Goal: Transaction & Acquisition: Obtain resource

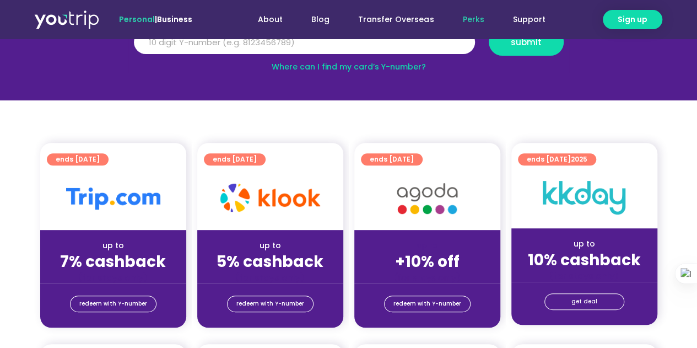
scroll to position [61, 0]
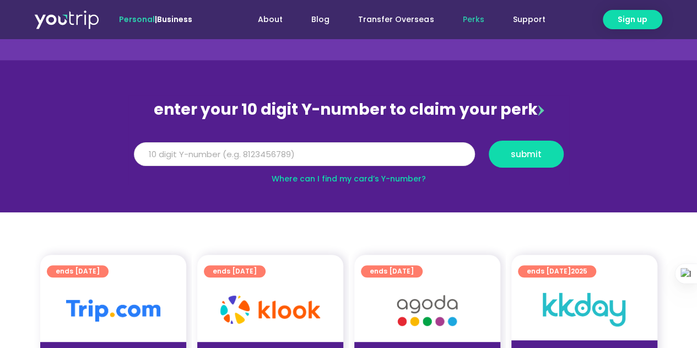
click at [224, 147] on input "Y Number" at bounding box center [304, 154] width 341 height 24
click at [527, 147] on button "submit" at bounding box center [526, 153] width 75 height 27
click at [386, 152] on input "5162400069818172" at bounding box center [304, 154] width 341 height 24
type input "5"
type input "8169765442"
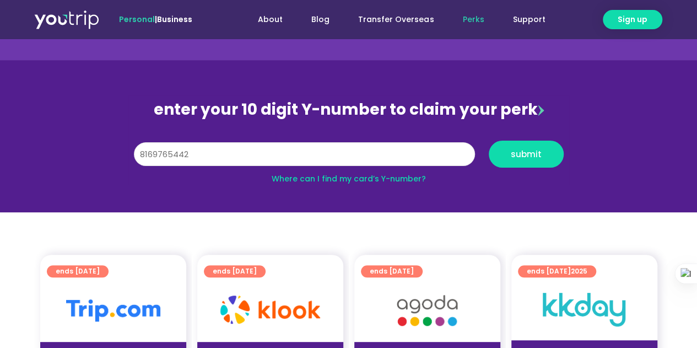
click at [489, 140] on button "submit" at bounding box center [526, 153] width 75 height 27
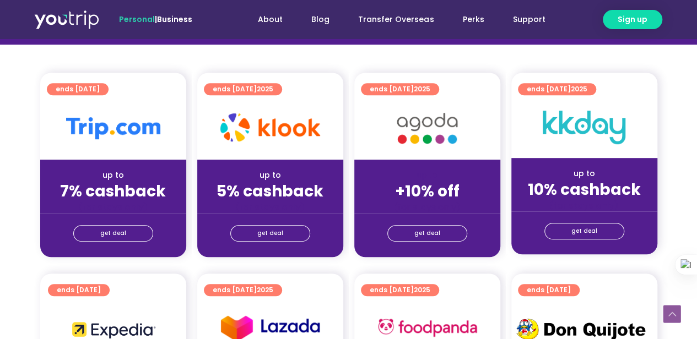
scroll to position [257, 0]
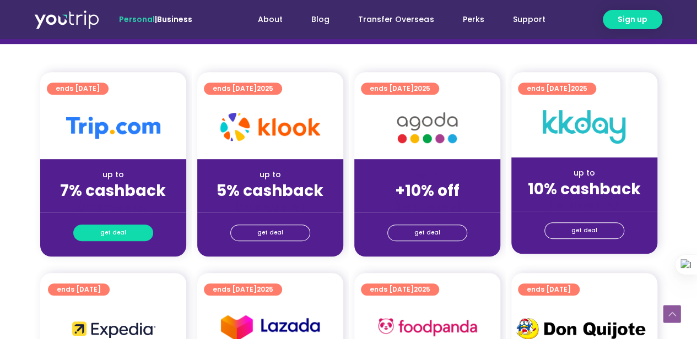
click at [115, 232] on span "get deal" at bounding box center [113, 232] width 26 height 15
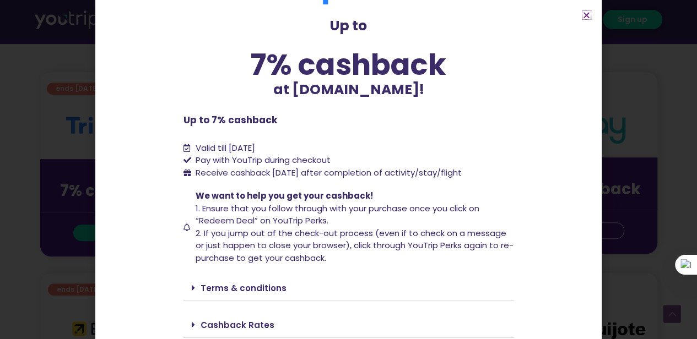
scroll to position [80, 0]
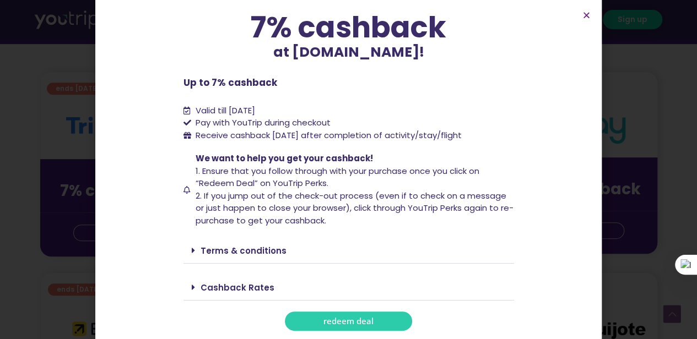
click at [192, 255] on div "Terms & conditions" at bounding box center [348, 251] width 331 height 26
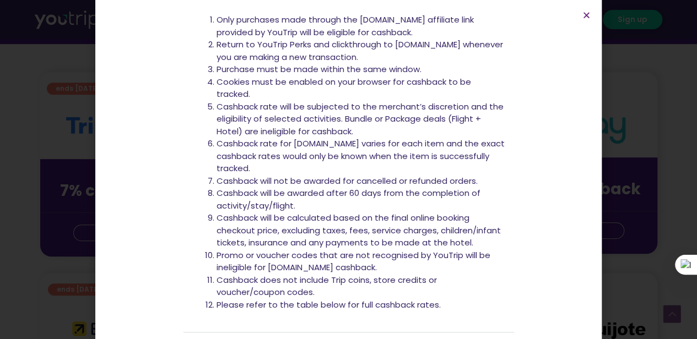
scroll to position [407, 0]
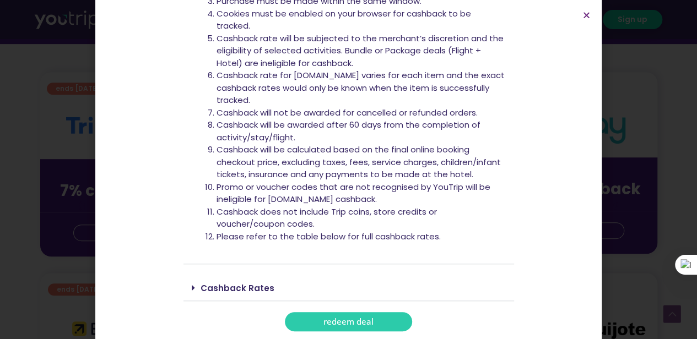
click at [372, 328] on link "redeem deal" at bounding box center [348, 321] width 127 height 19
